Goal: Task Accomplishment & Management: Use online tool/utility

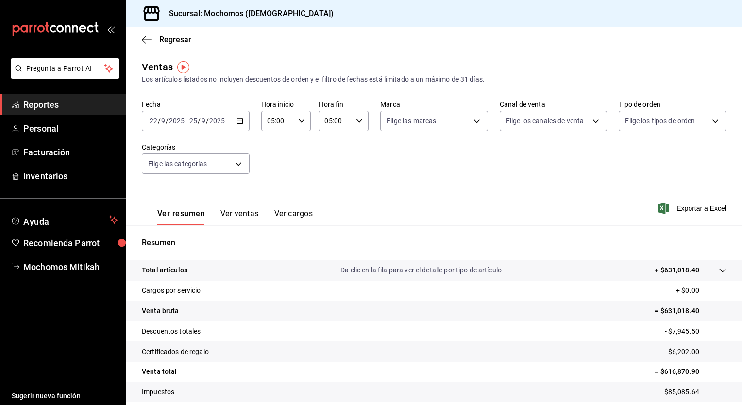
click at [232, 119] on div "[DATE] [DATE] - [DATE] [DATE]" at bounding box center [196, 121] width 108 height 20
click at [237, 118] on \(Stroke\) "button" at bounding box center [237, 118] width 0 height 0
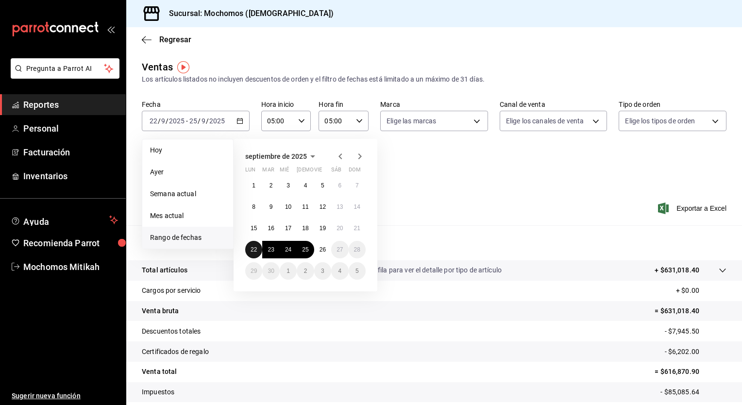
click at [252, 248] on abbr "22" at bounding box center [253, 249] width 6 height 7
click at [319, 248] on abbr "26" at bounding box center [322, 249] width 6 height 7
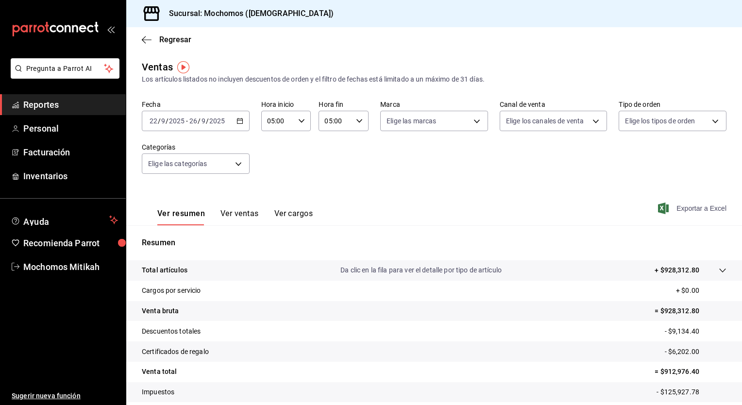
click at [677, 208] on span "Exportar a Excel" at bounding box center [693, 208] width 66 height 12
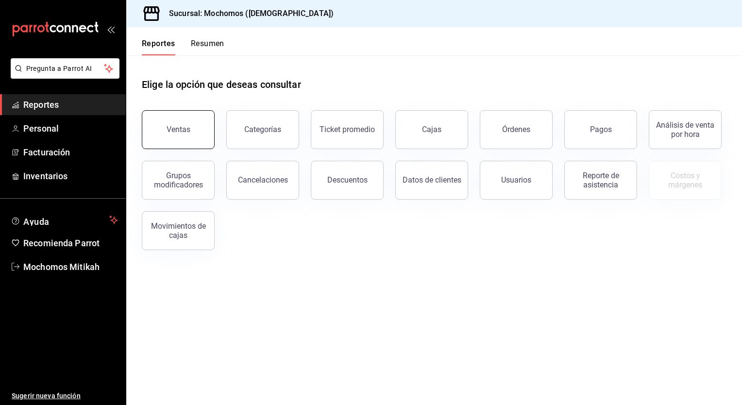
click at [169, 133] on div "Ventas" at bounding box center [178, 129] width 24 height 9
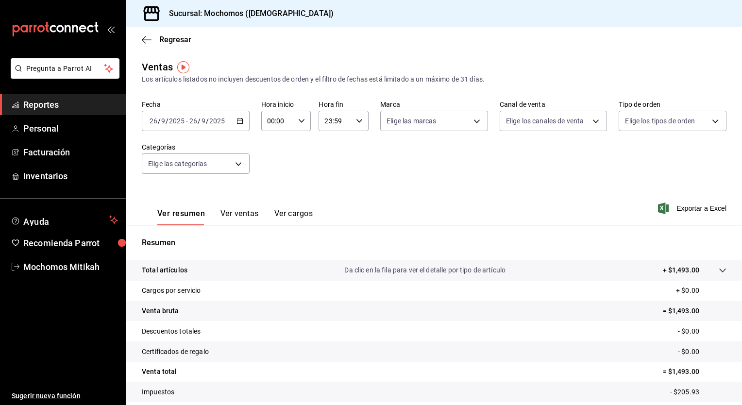
click at [239, 123] on icon "button" at bounding box center [239, 120] width 7 height 7
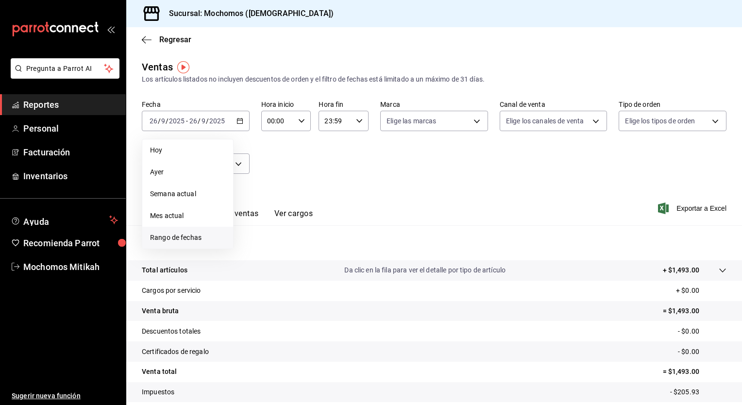
click at [179, 233] on span "Rango de fechas" at bounding box center [187, 237] width 75 height 10
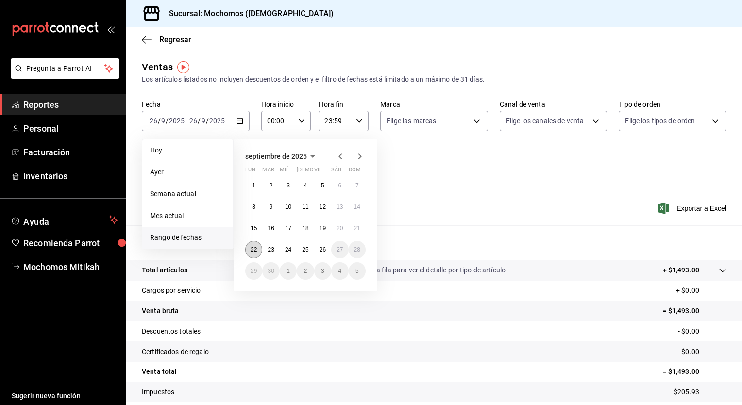
click at [246, 253] on button "22" at bounding box center [253, 249] width 17 height 17
click at [327, 247] on button "26" at bounding box center [322, 249] width 17 height 17
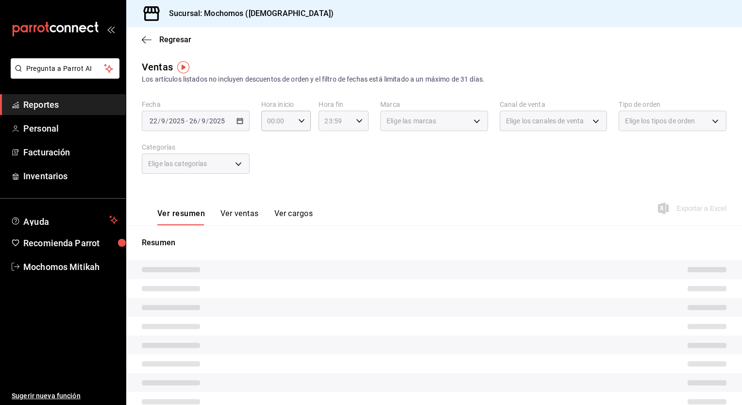
click at [357, 120] on icon "button" at bounding box center [359, 120] width 7 height 7
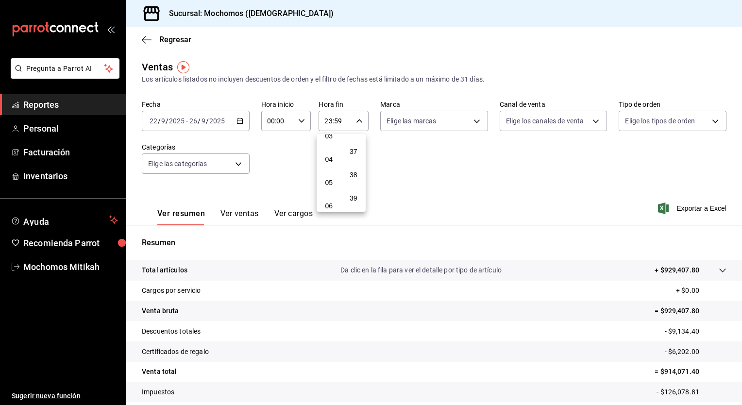
scroll to position [81, 0]
click at [330, 179] on button "05" at bounding box center [328, 181] width 21 height 19
click at [351, 148] on span "00" at bounding box center [353, 146] width 9 height 8
type input "05:00"
click at [438, 160] on div at bounding box center [371, 202] width 742 height 405
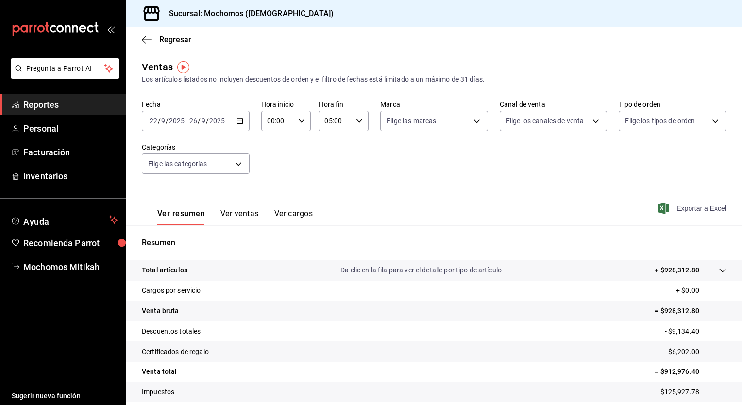
click at [679, 205] on span "Exportar a Excel" at bounding box center [693, 208] width 66 height 12
